Goal: Find specific page/section: Find specific page/section

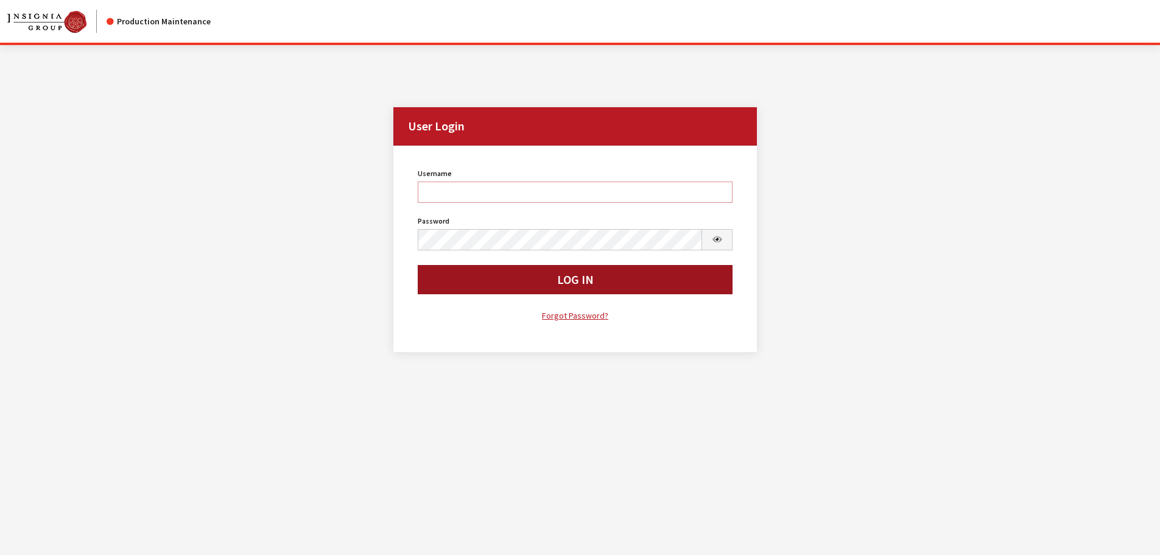
type input "kdorton"
click at [475, 281] on button "Log In" at bounding box center [575, 279] width 315 height 29
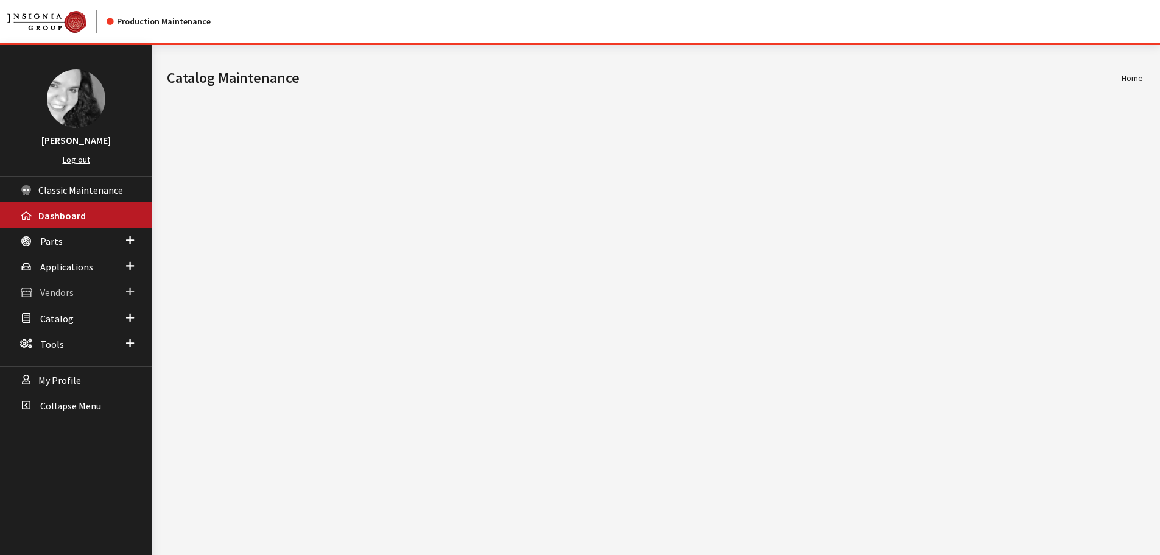
click at [63, 292] on span "Vendors" at bounding box center [56, 293] width 33 height 12
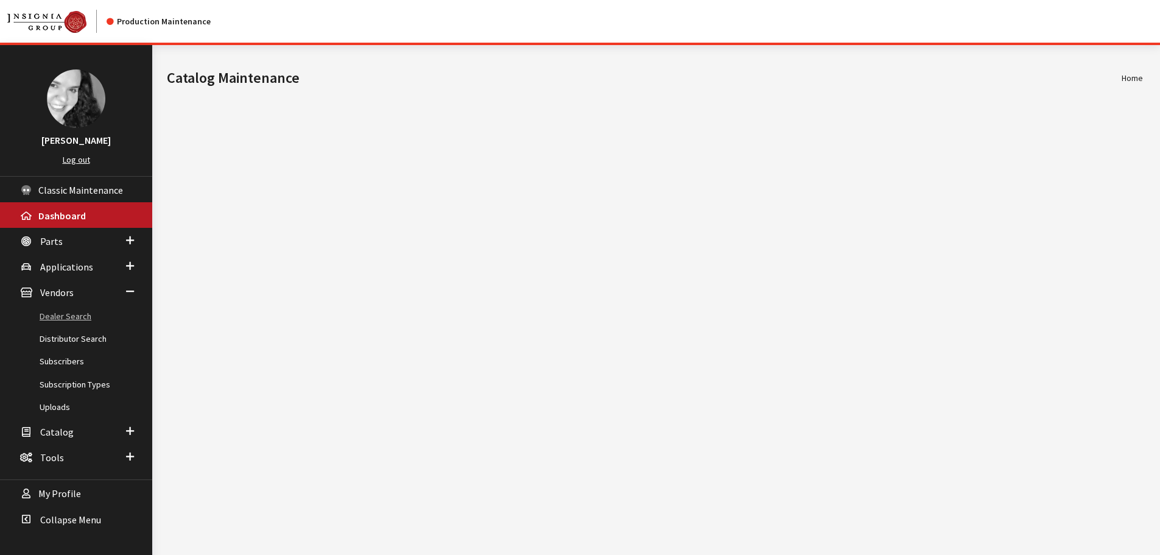
click at [63, 319] on link "Dealer Search" at bounding box center [76, 316] width 152 height 23
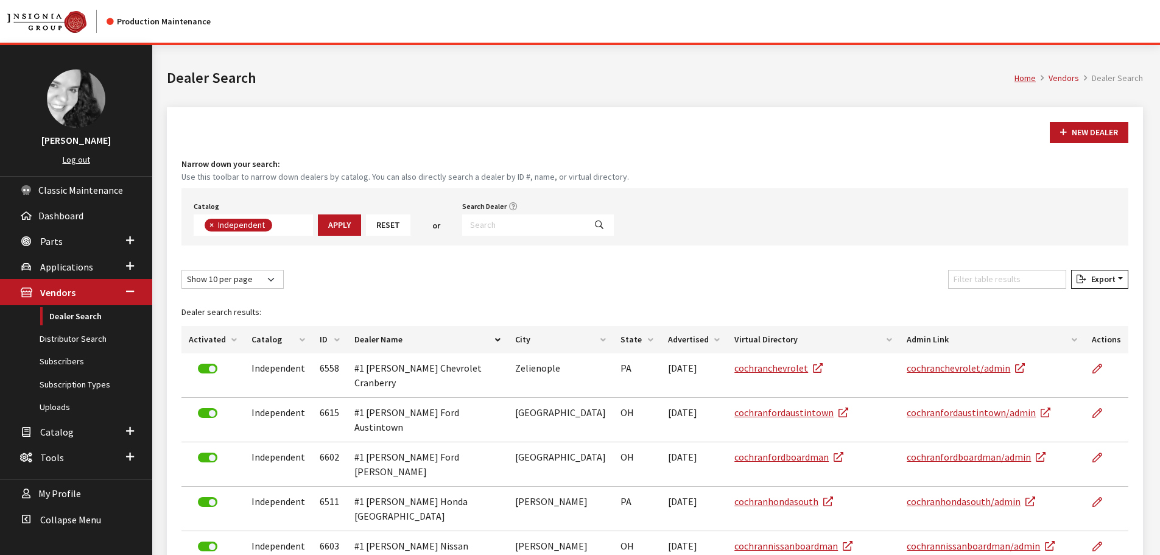
scroll to position [88, 0]
click at [476, 221] on input "Search Dealer" at bounding box center [523, 224] width 123 height 21
